Goal: Transaction & Acquisition: Obtain resource

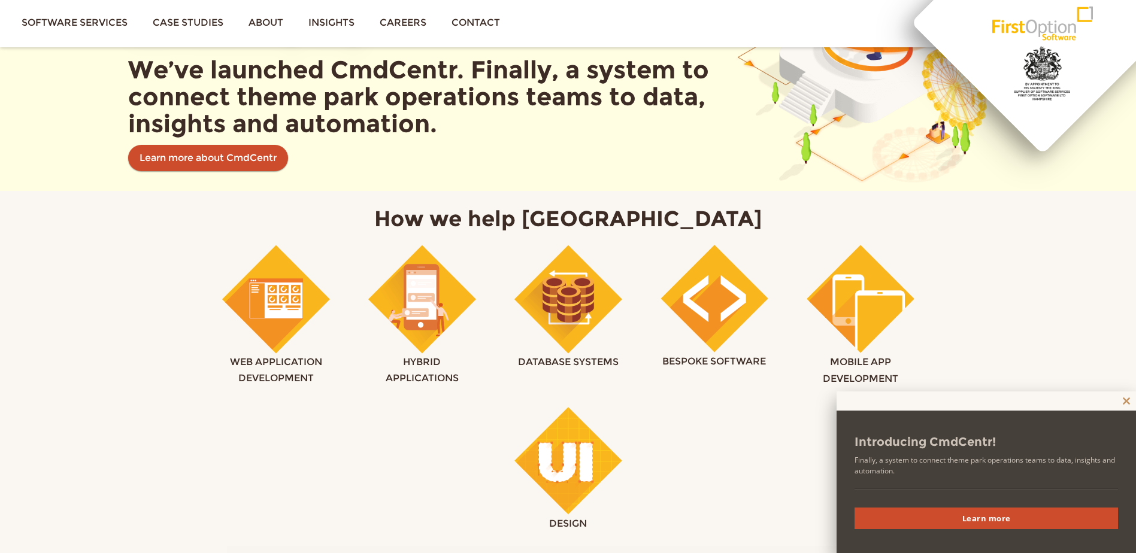
scroll to position [659, 0]
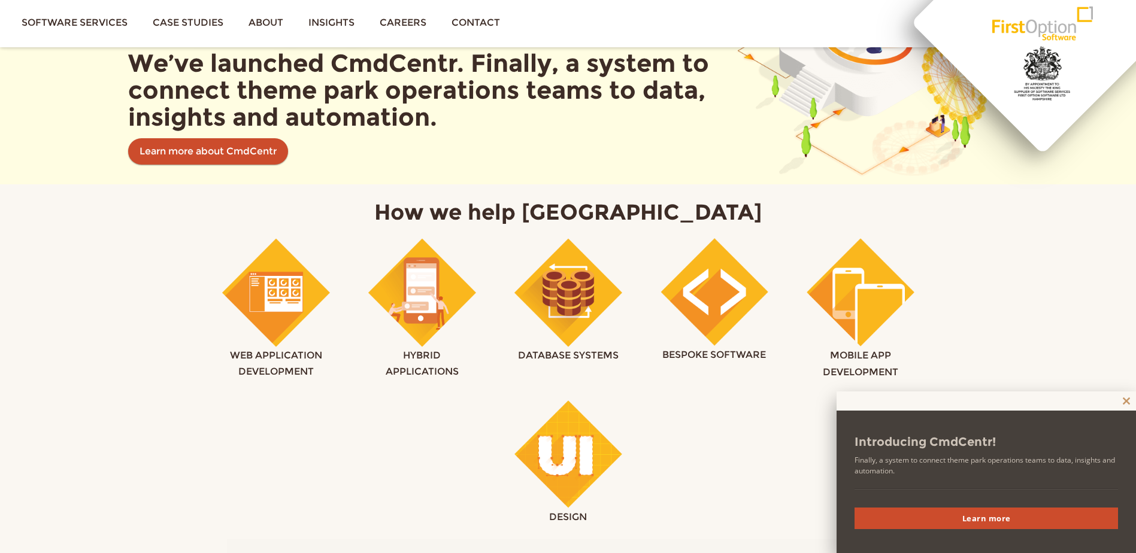
click at [1131, 399] on span at bounding box center [1126, 401] width 19 height 7
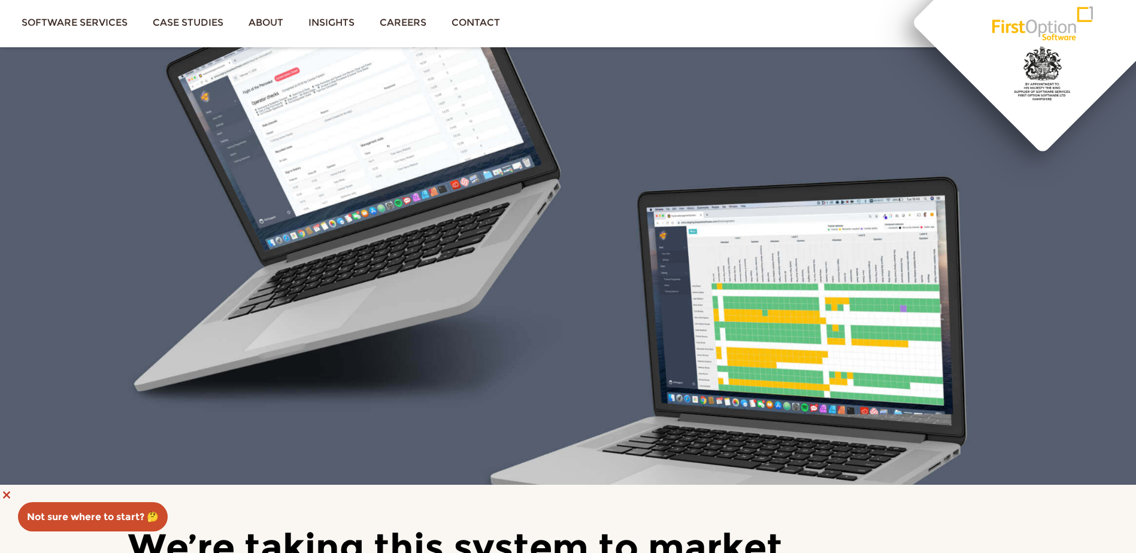
scroll to position [4432, 0]
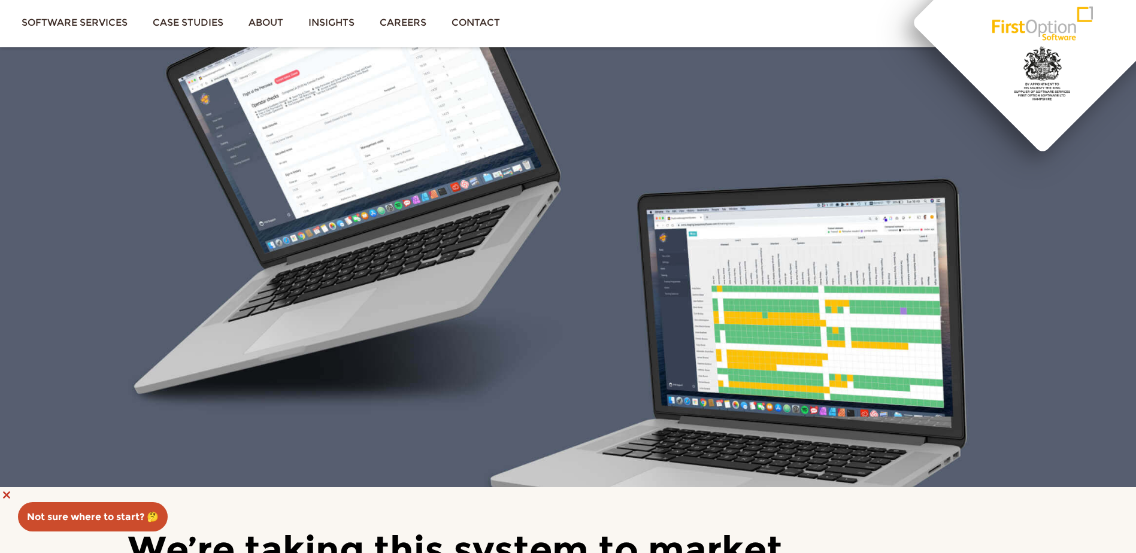
click at [4, 493] on span at bounding box center [6, 495] width 19 height 7
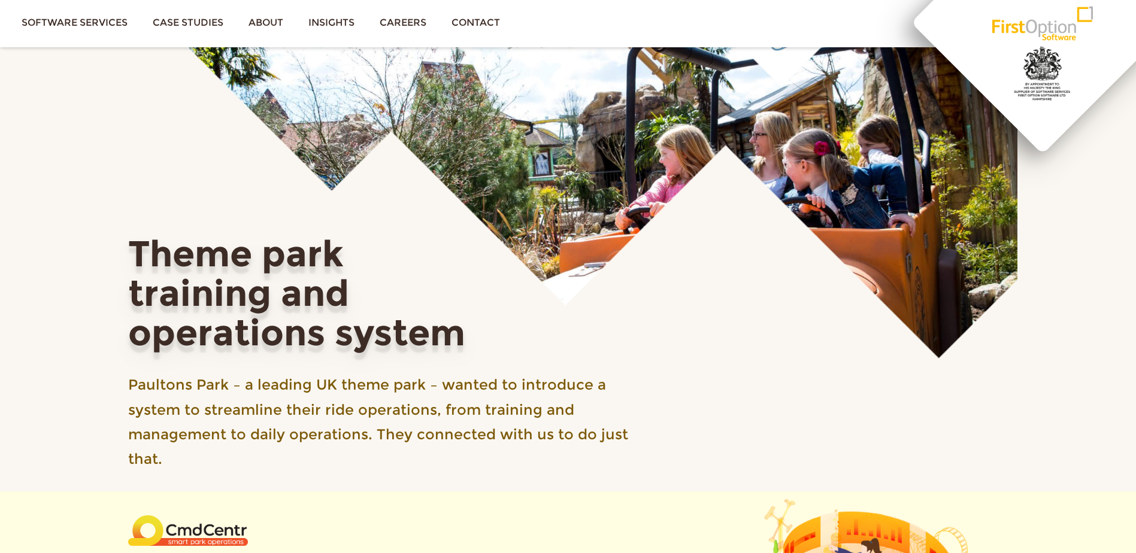
scroll to position [0, 0]
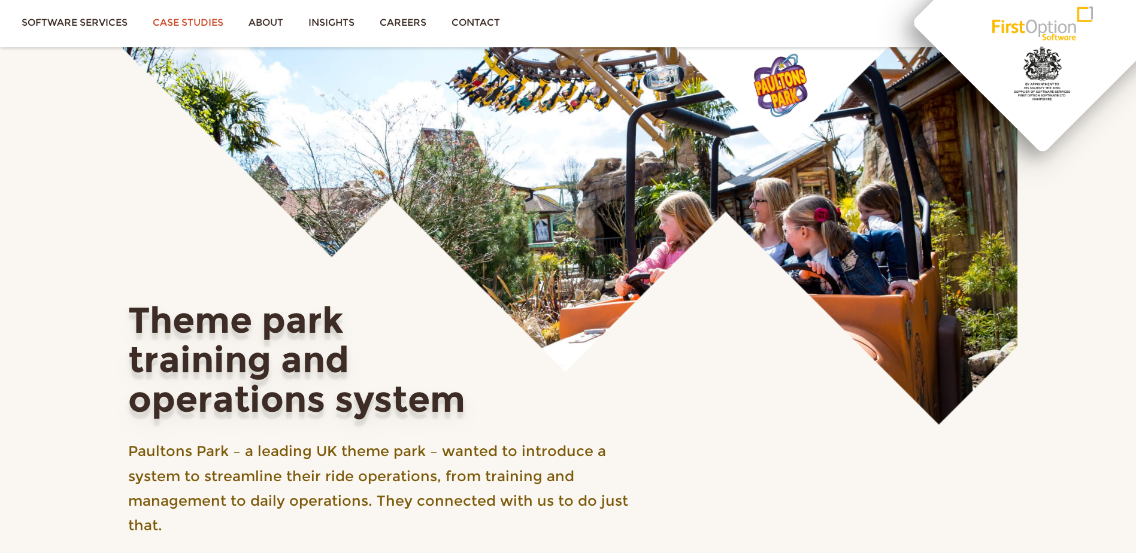
click at [190, 25] on link "Case studies" at bounding box center [188, 22] width 96 height 45
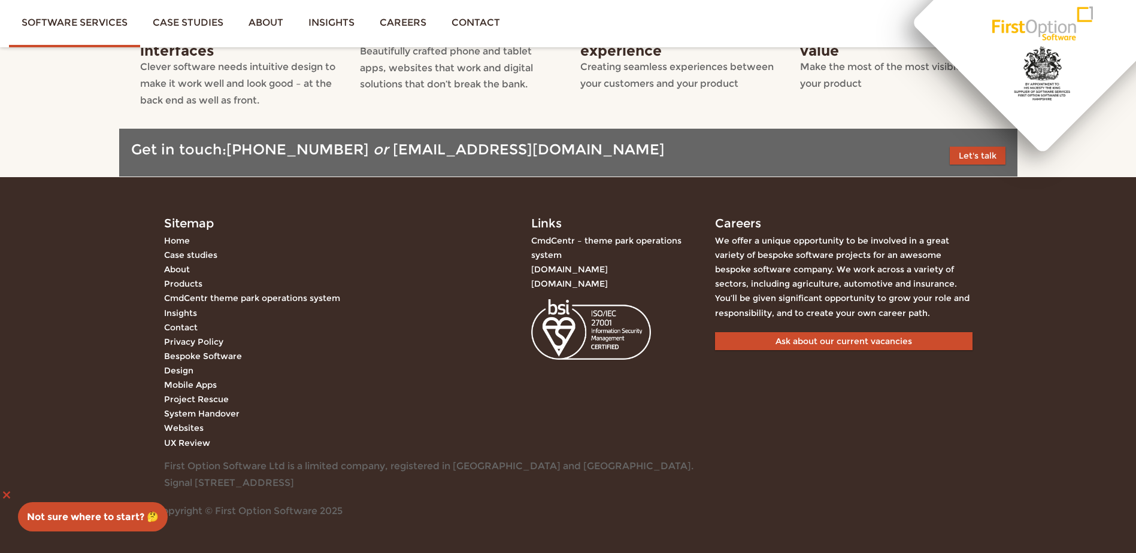
scroll to position [2012, 0]
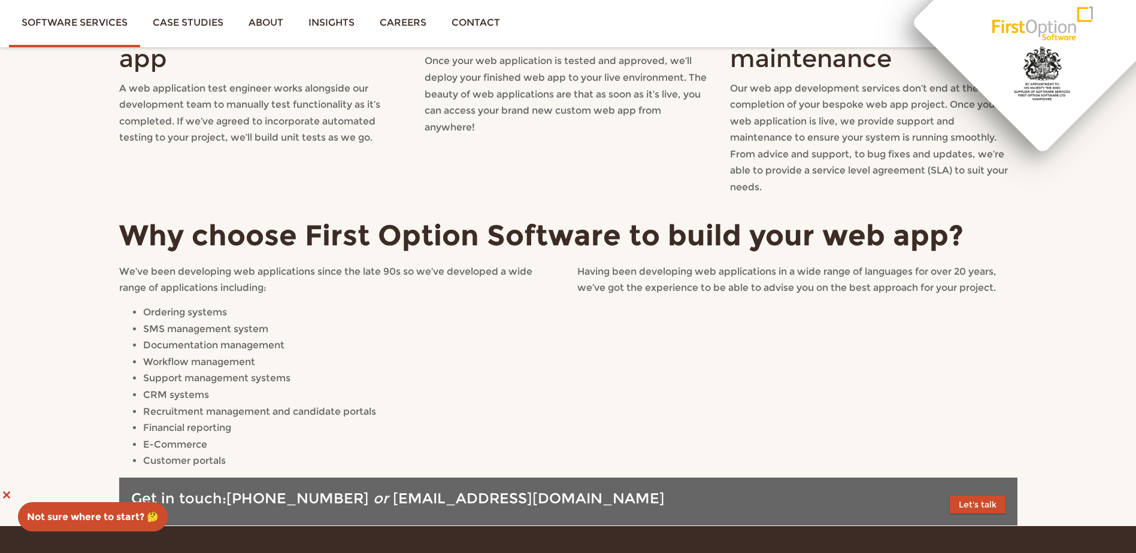
scroll to position [3343, 0]
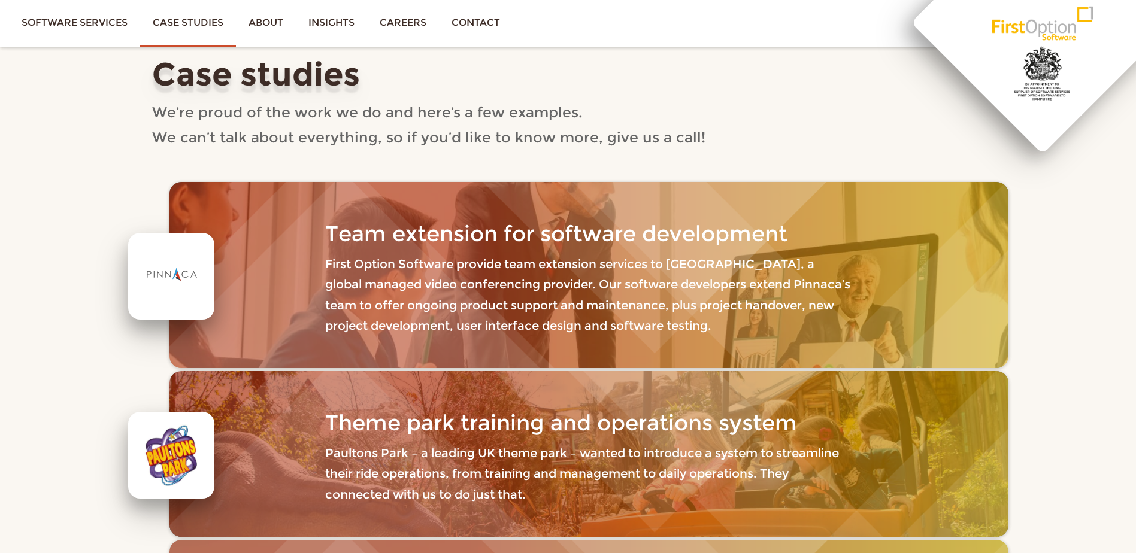
scroll to position [120, 0]
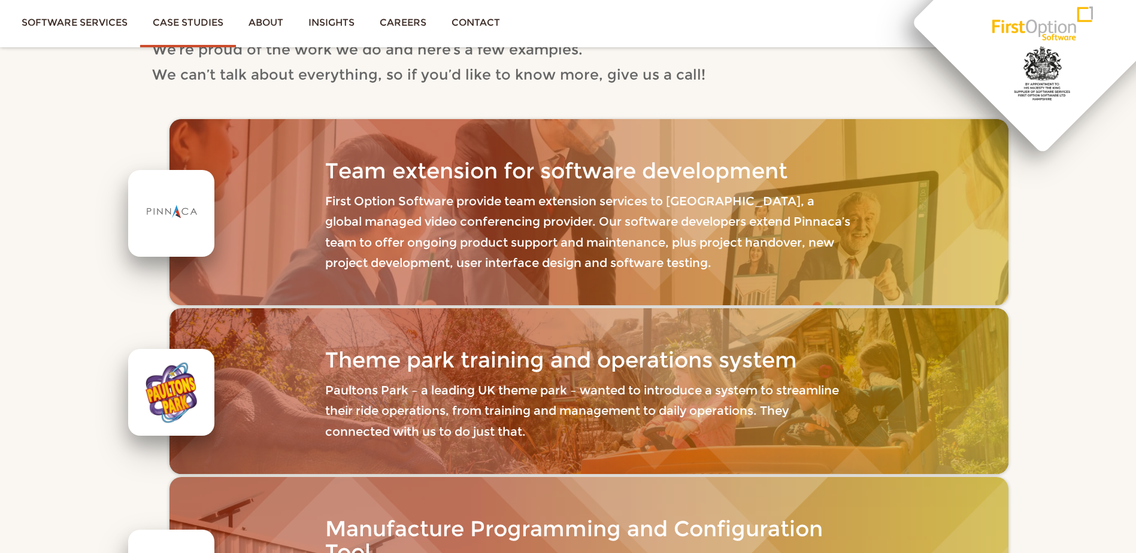
click at [346, 368] on h3 "Theme park training and operations system" at bounding box center [588, 361] width 527 height 24
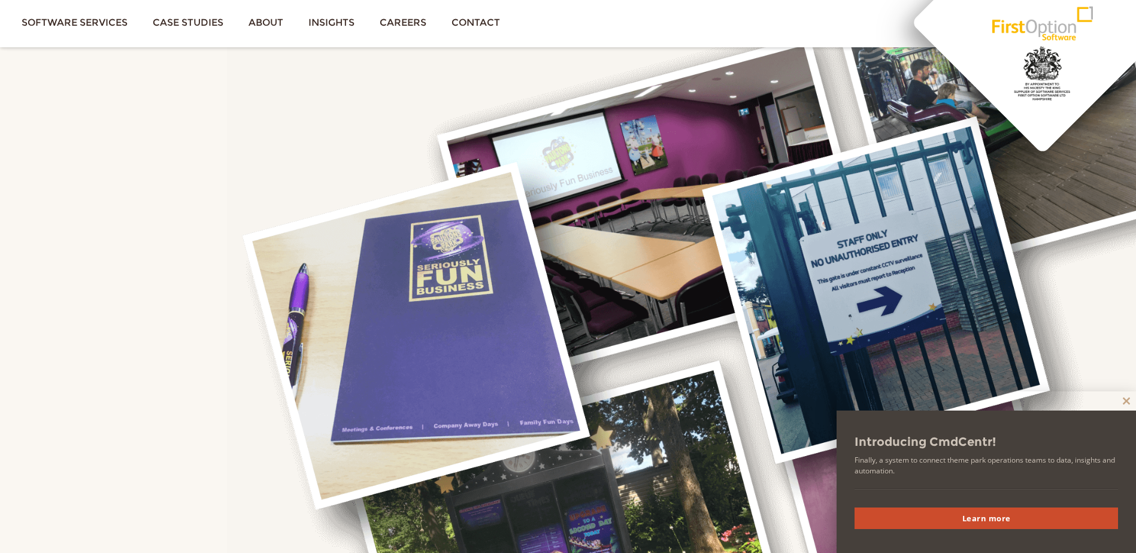
scroll to position [1377, 0]
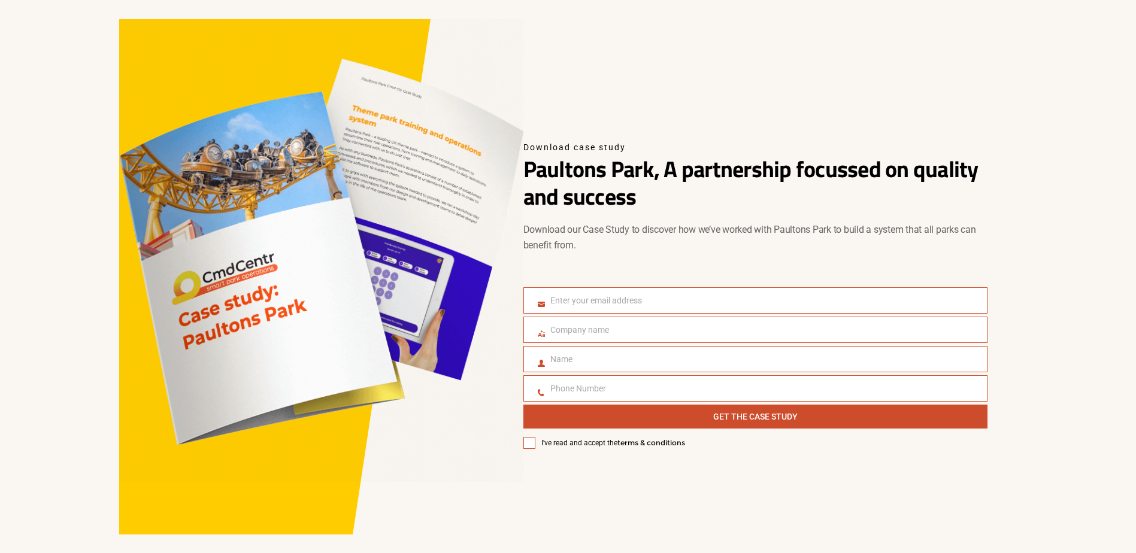
click at [674, 132] on div "Download case study Paultons Park, A partnership focussed on quality and succes…" at bounding box center [755, 174] width 464 height 187
click at [623, 298] on input "Email" at bounding box center [755, 300] width 464 height 26
type input "dorsc@web.de"
click at [608, 355] on input "Name" at bounding box center [755, 359] width 464 height 26
click at [585, 262] on div "Download case study Paultons Park, A partnership focussed on quality and succes…" at bounding box center [755, 174] width 464 height 187
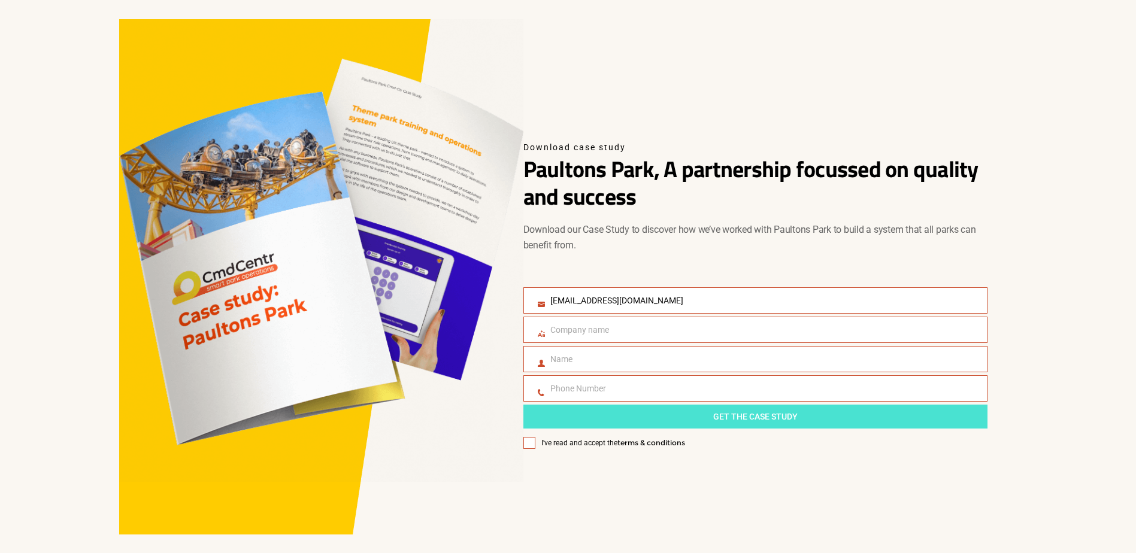
click at [631, 410] on button "Get The Case Study" at bounding box center [755, 417] width 464 height 24
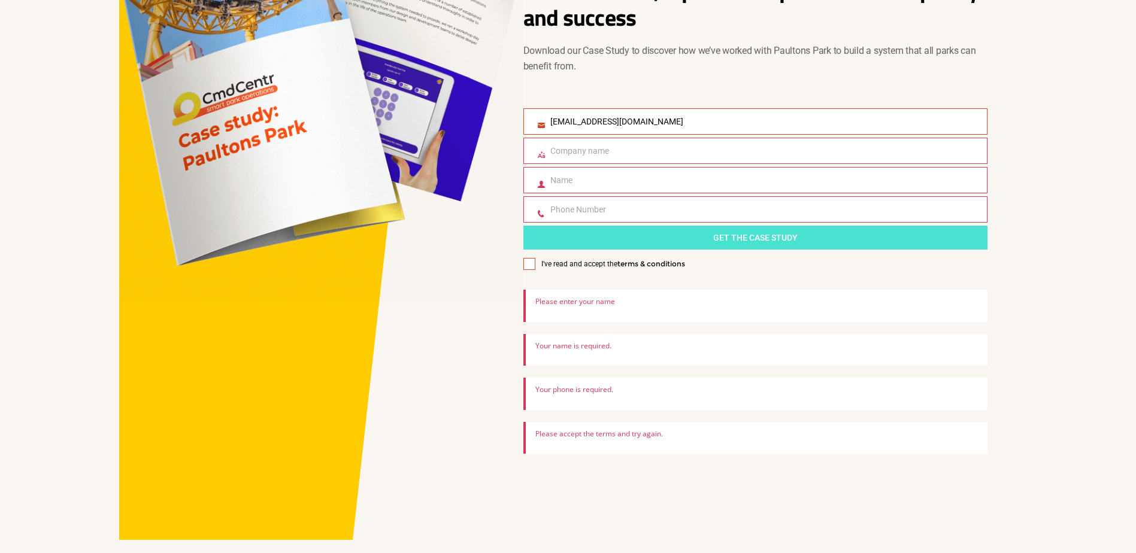
scroll to position [190, 0]
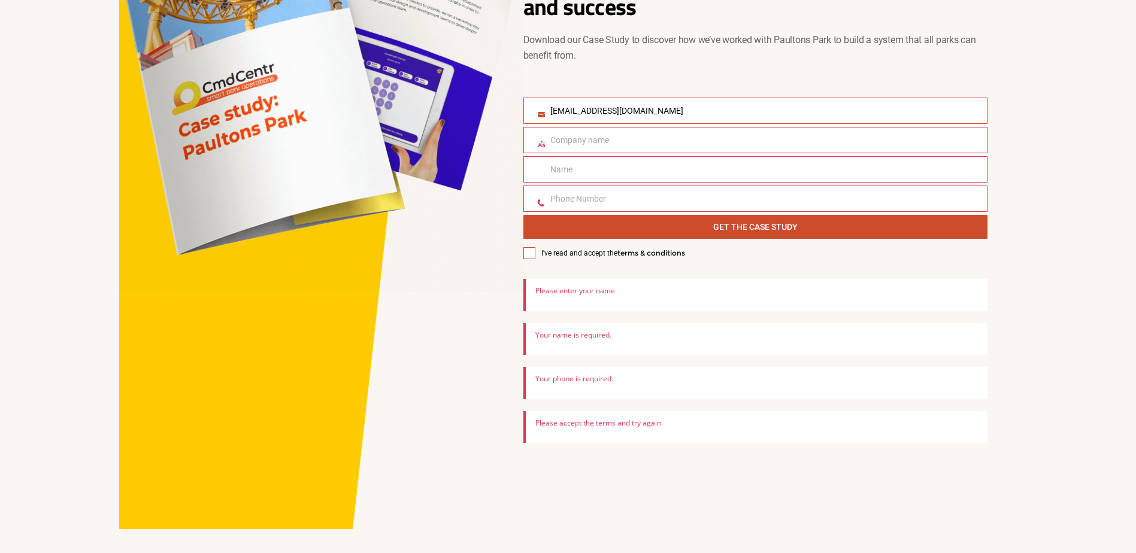
click at [590, 168] on input "Name" at bounding box center [755, 169] width 464 height 26
click at [531, 251] on span at bounding box center [529, 253] width 12 height 12
click at [523, 247] on input "I've read and accept the terms & conditions" at bounding box center [523, 247] width 1 height 1
checkbox input "true"
click at [567, 172] on input "Name" at bounding box center [755, 169] width 464 height 26
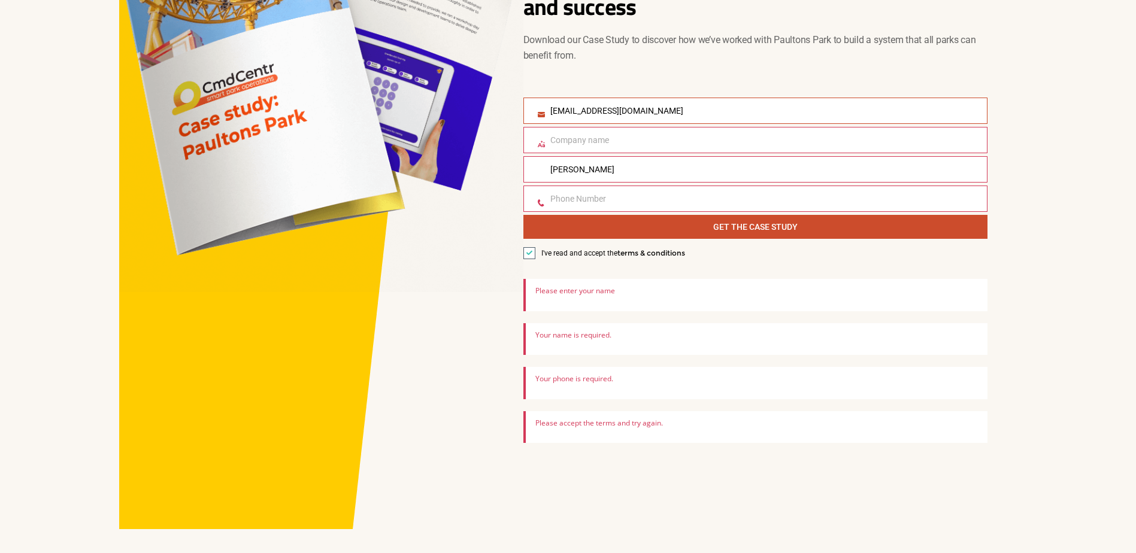
type input "Cedric"
type input "+491590187463"
drag, startPoint x: 571, startPoint y: 111, endPoint x: 547, endPoint y: 110, distance: 23.4
click at [547, 110] on input "dorsc@web.de" at bounding box center [755, 111] width 464 height 26
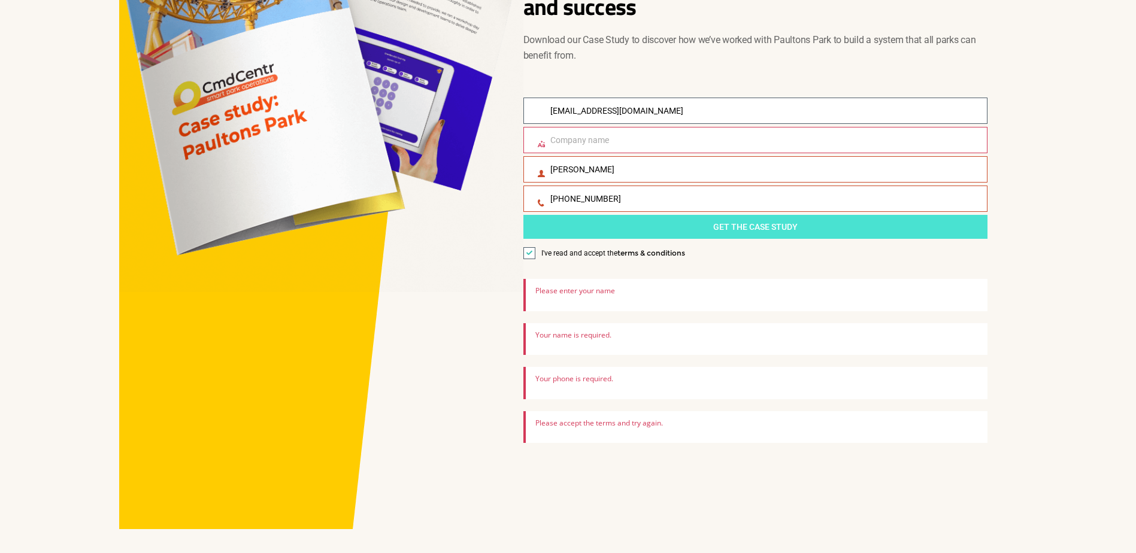
type input "softmodhd@gmail.com"
click at [731, 225] on span "Get The Case Study" at bounding box center [755, 226] width 452 height 13
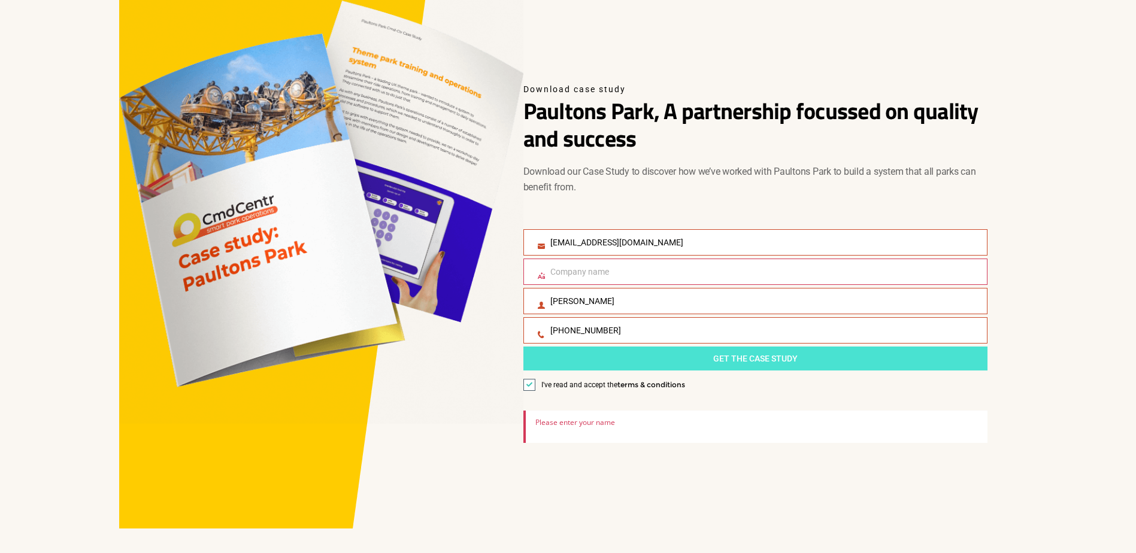
scroll to position [58, 0]
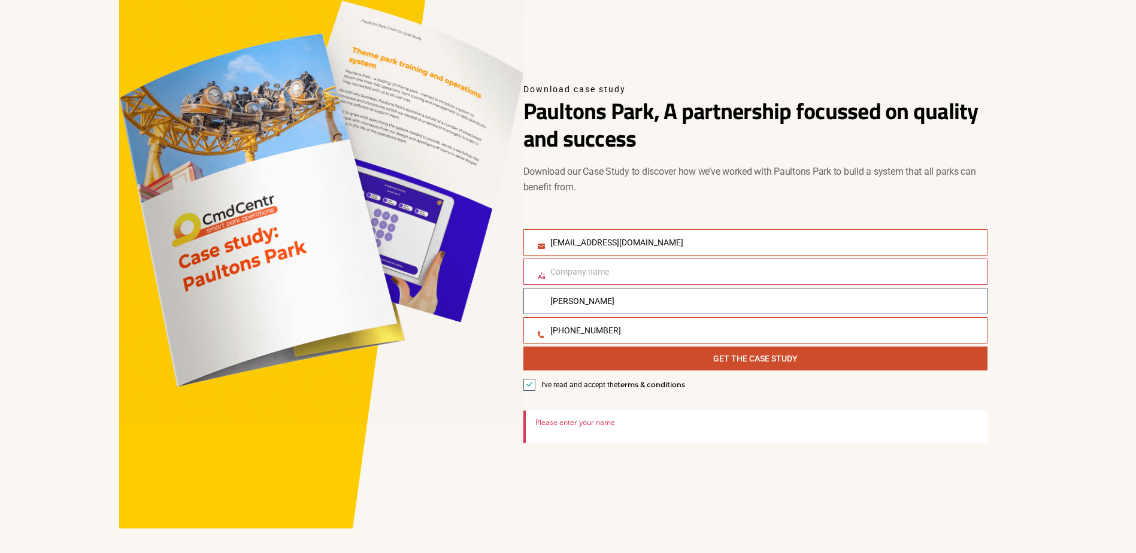
click at [630, 304] on input "Name" at bounding box center [755, 301] width 464 height 26
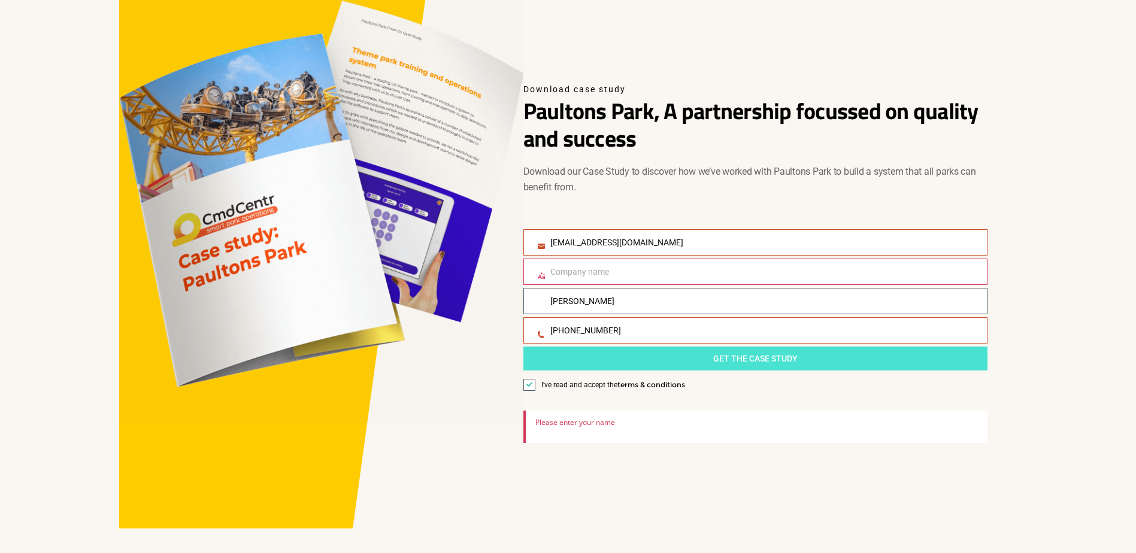
type input "Peter Klimkeit"
click at [746, 367] on button "Get The Case Study" at bounding box center [755, 359] width 464 height 24
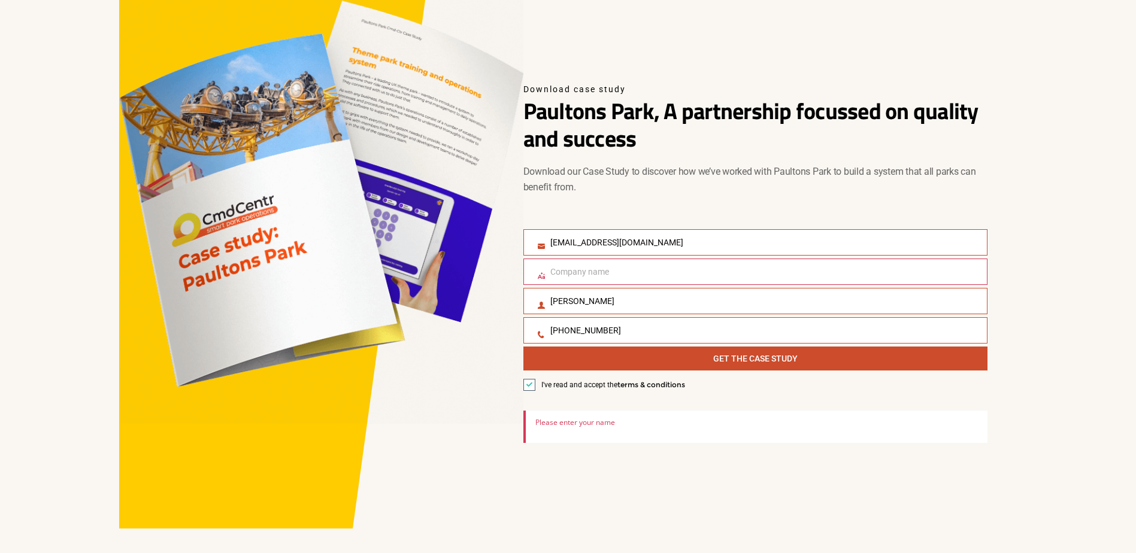
click at [554, 152] on span "Paultons Park, A partnership focussed on quality and success" at bounding box center [755, 124] width 464 height 55
click at [598, 271] on input "Company name" at bounding box center [755, 272] width 464 height 26
type input "P"
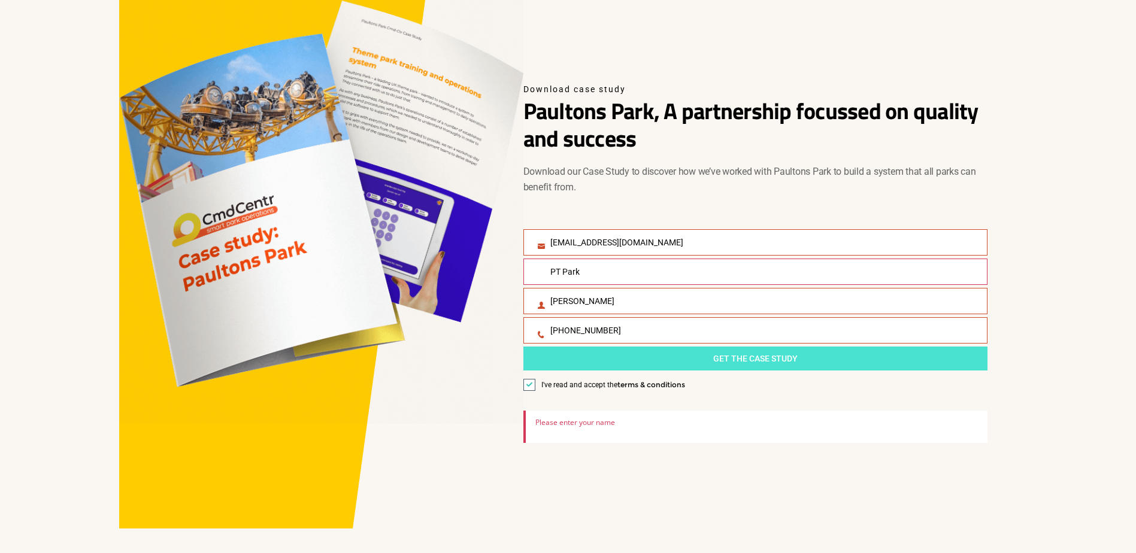
type input "PT Park"
click at [672, 358] on span "Get The Case Study" at bounding box center [755, 358] width 452 height 13
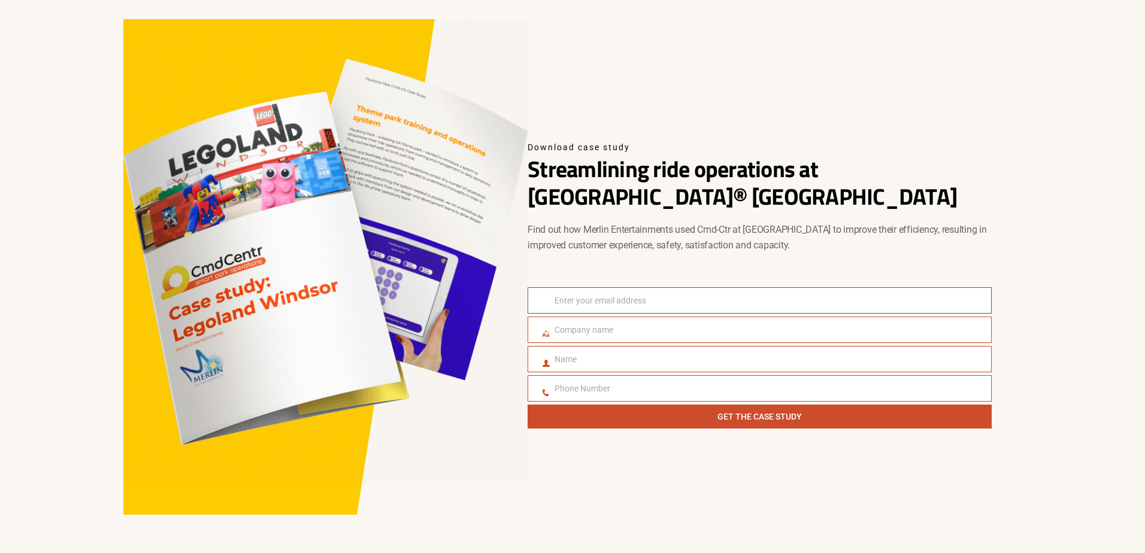
click at [667, 299] on input "Email" at bounding box center [760, 300] width 464 height 26
click at [657, 223] on p "Find out how Merlin Entertainments used Cmd-Ctr at [GEOGRAPHIC_DATA] to improve…" at bounding box center [760, 237] width 464 height 31
